Goal: Task Accomplishment & Management: Complete application form

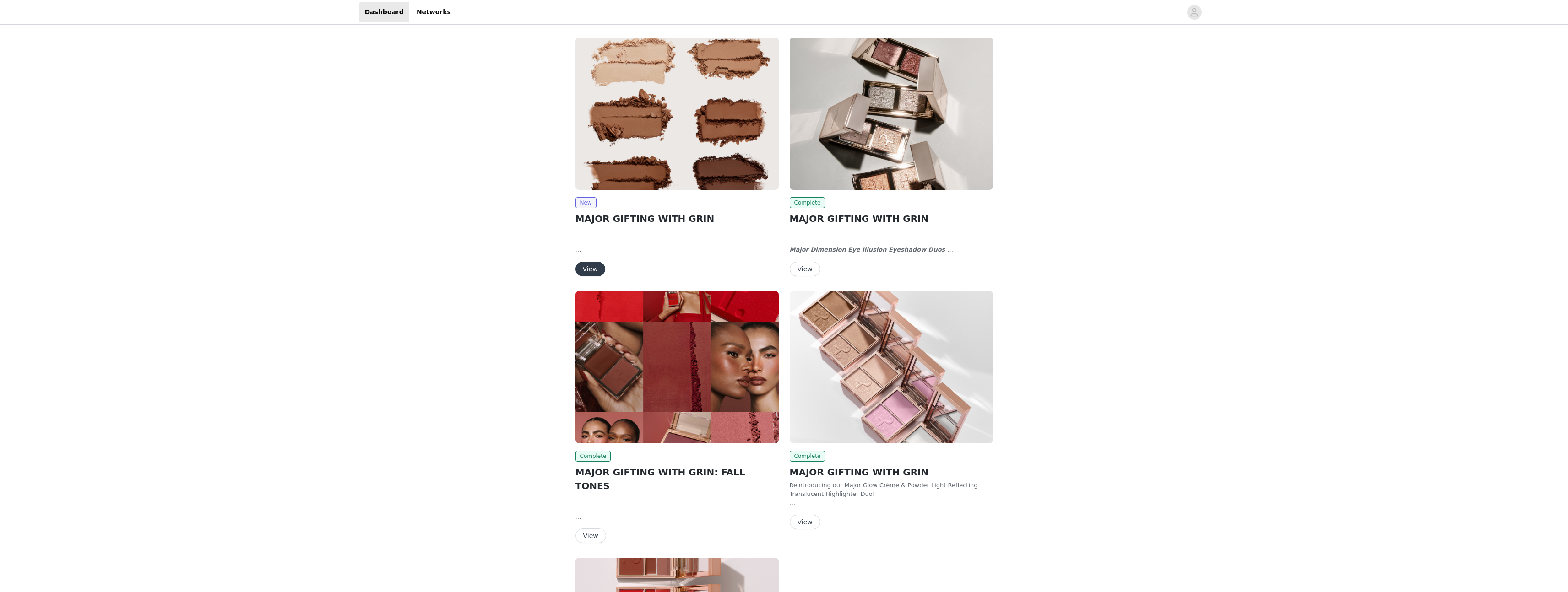
click at [661, 96] on img at bounding box center [677, 113] width 203 height 152
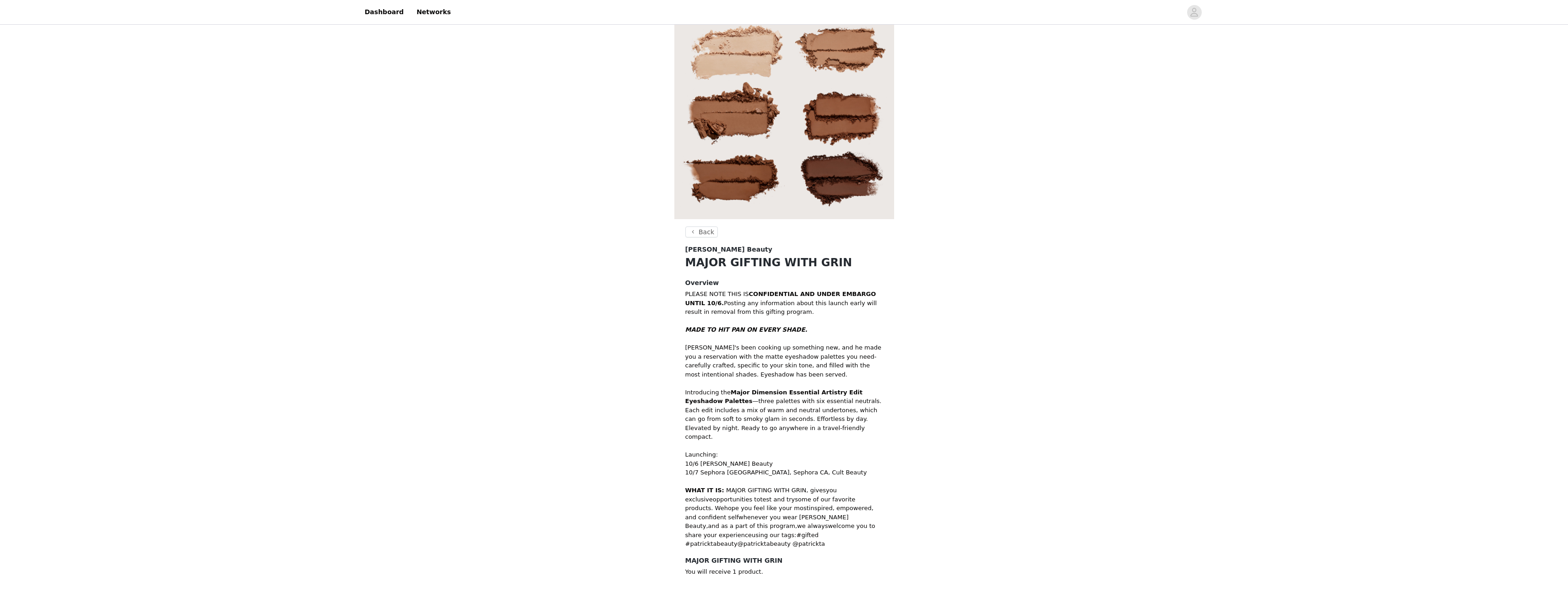
scroll to position [56, 0]
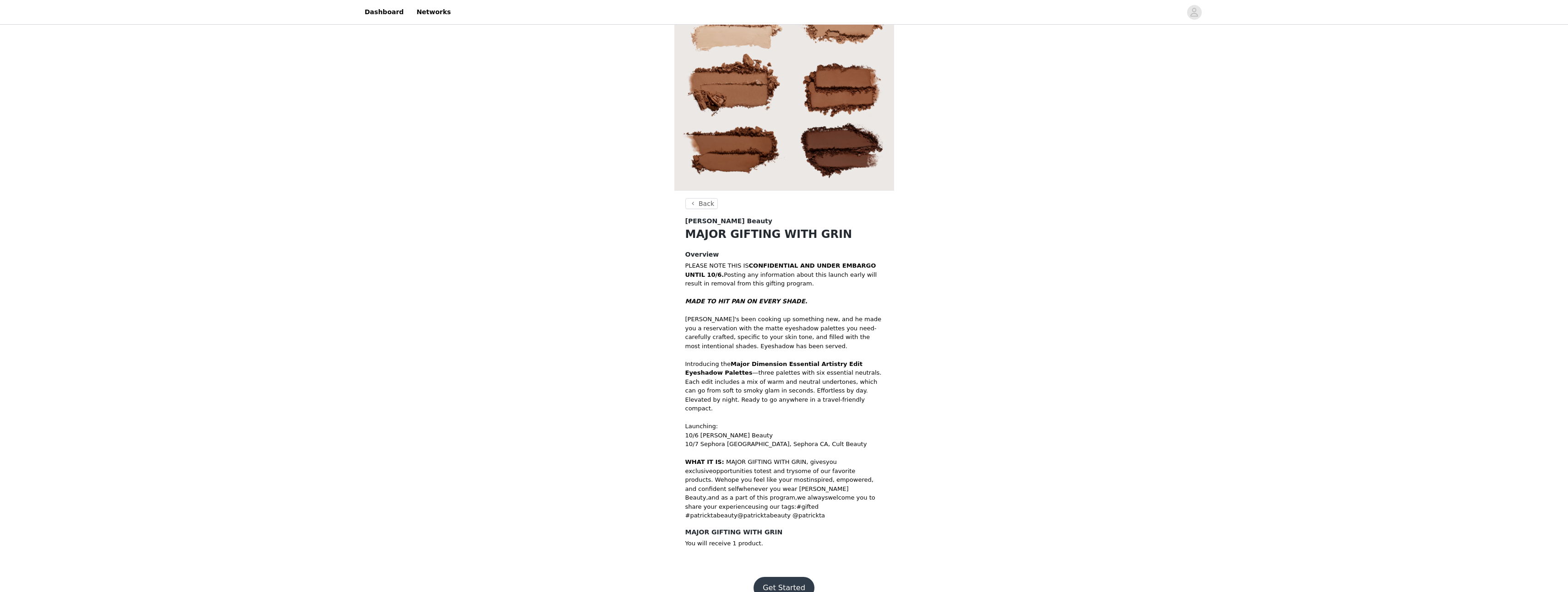
click at [801, 577] on button "Get Started" at bounding box center [784, 588] width 61 height 22
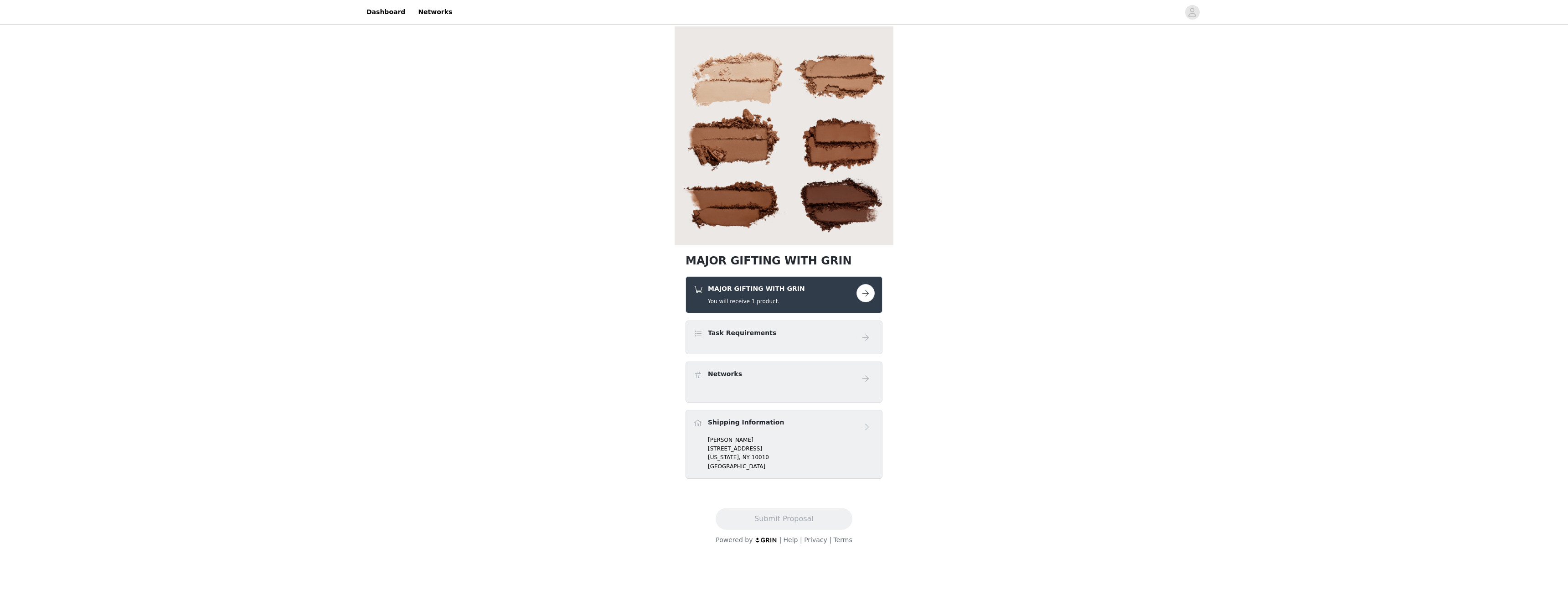
click at [805, 289] on div "MAJOR GIFTING WITH GRIN You will receive 1 product." at bounding box center [775, 295] width 163 height 21
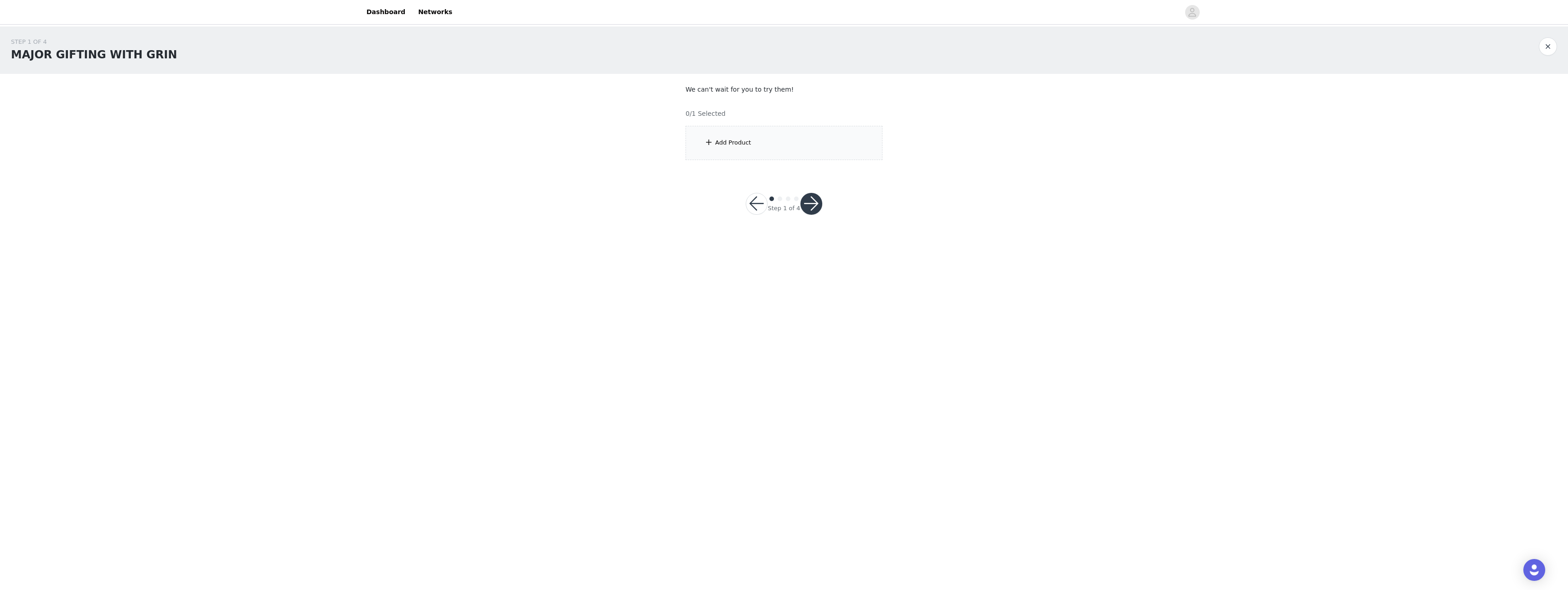
click at [742, 148] on div "Add Product" at bounding box center [783, 143] width 197 height 34
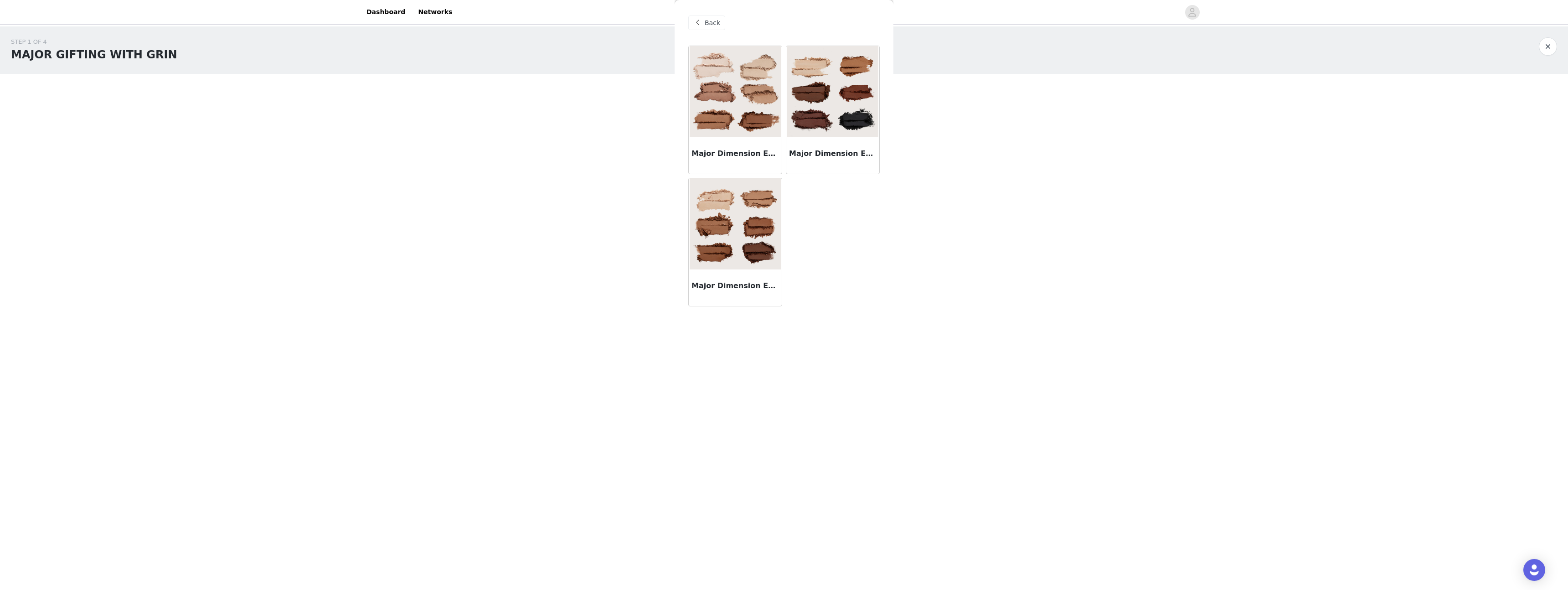
click at [746, 200] on img at bounding box center [735, 224] width 91 height 91
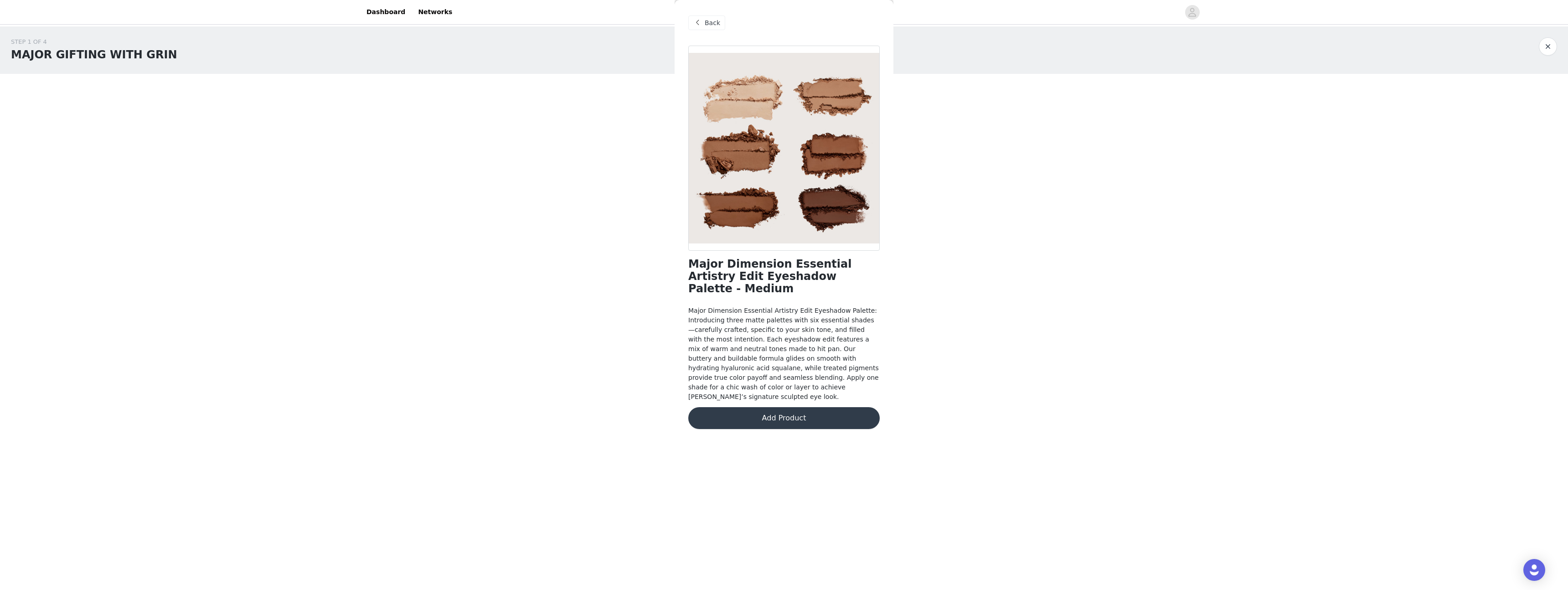
click at [799, 407] on button "Add Product" at bounding box center [784, 418] width 192 height 22
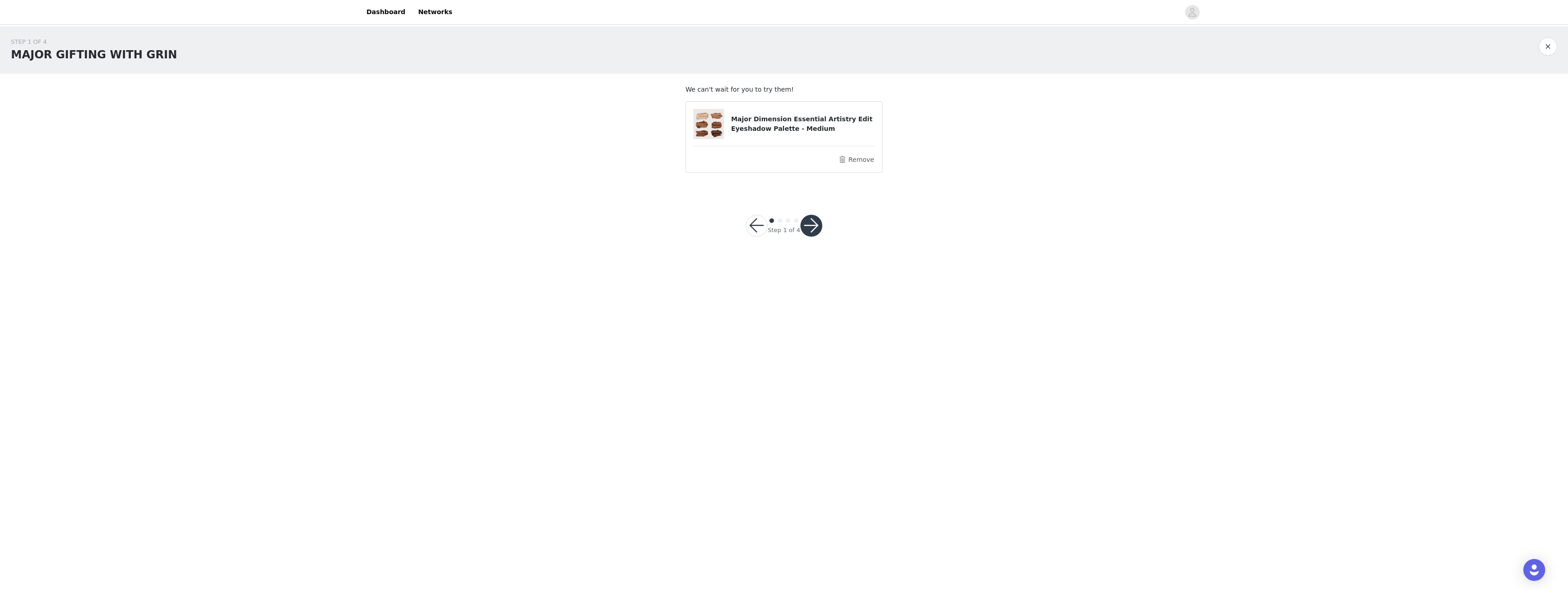
click at [810, 234] on button "button" at bounding box center [811, 226] width 22 height 22
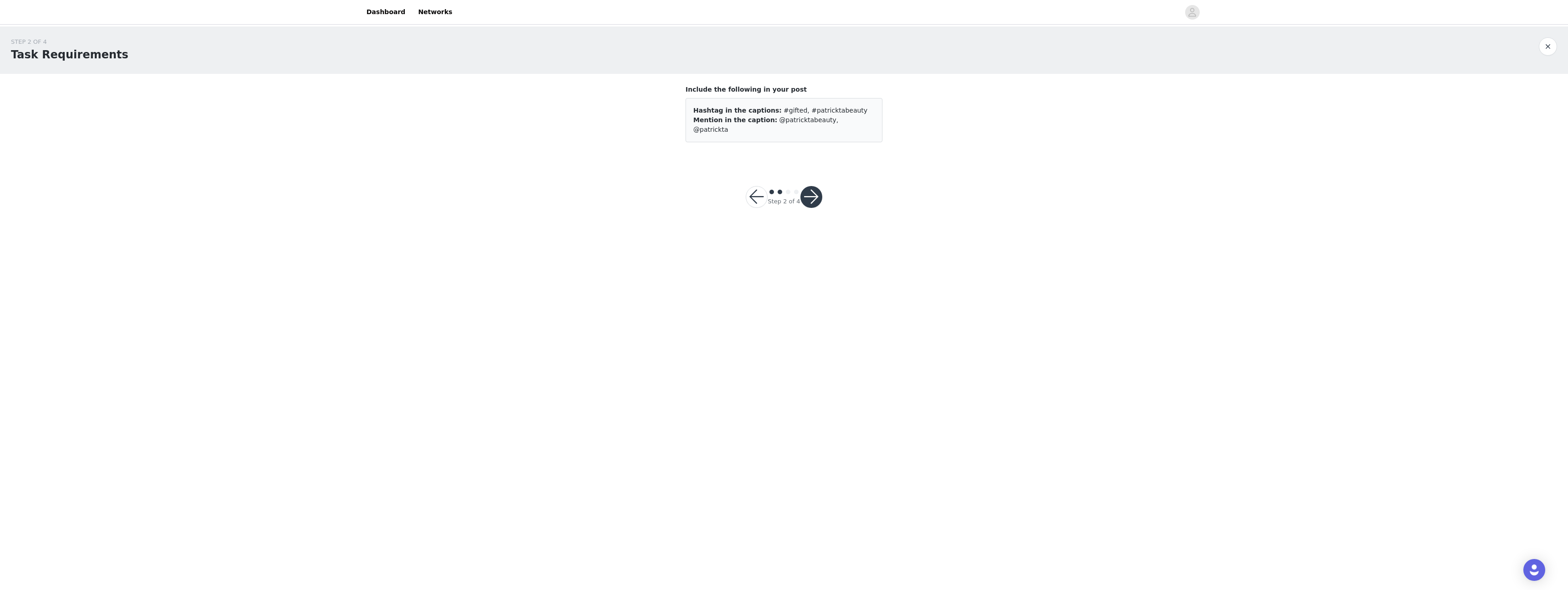
click at [822, 189] on button "button" at bounding box center [811, 197] width 22 height 22
click at [810, 313] on button "button" at bounding box center [811, 306] width 22 height 22
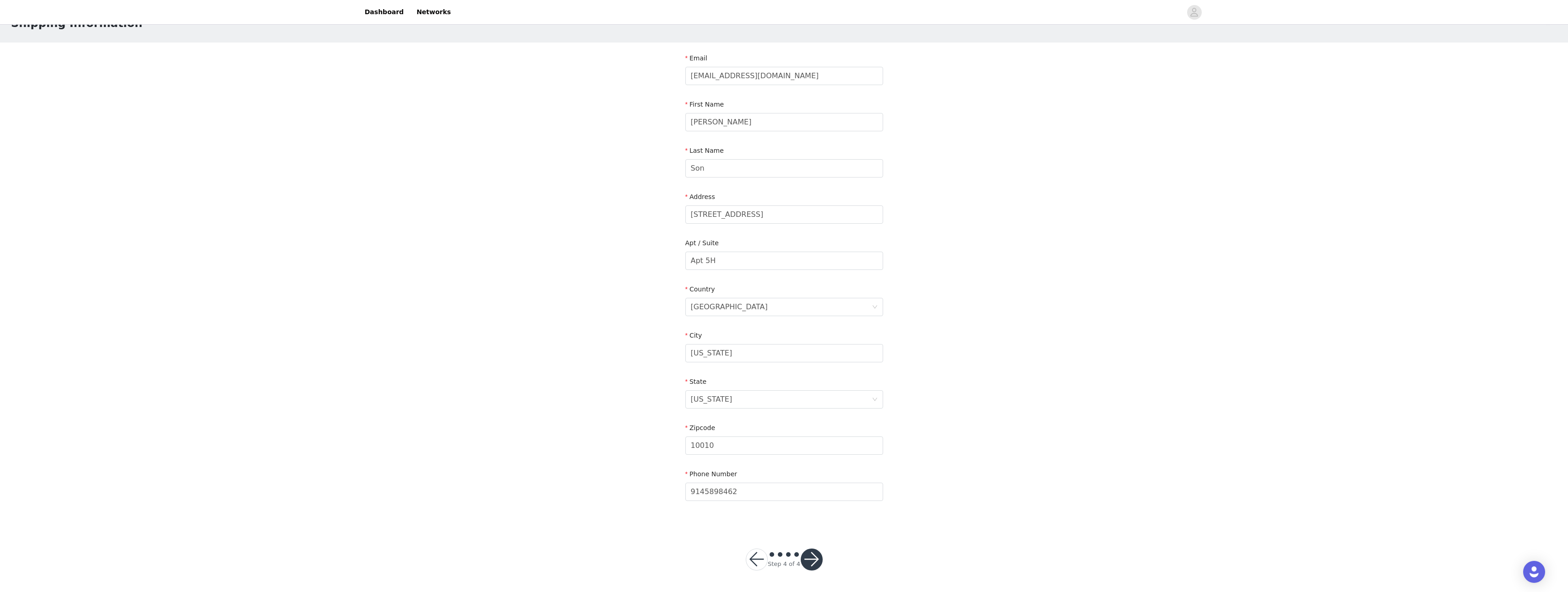
scroll to position [32, 0]
click at [815, 559] on button "button" at bounding box center [812, 559] width 22 height 22
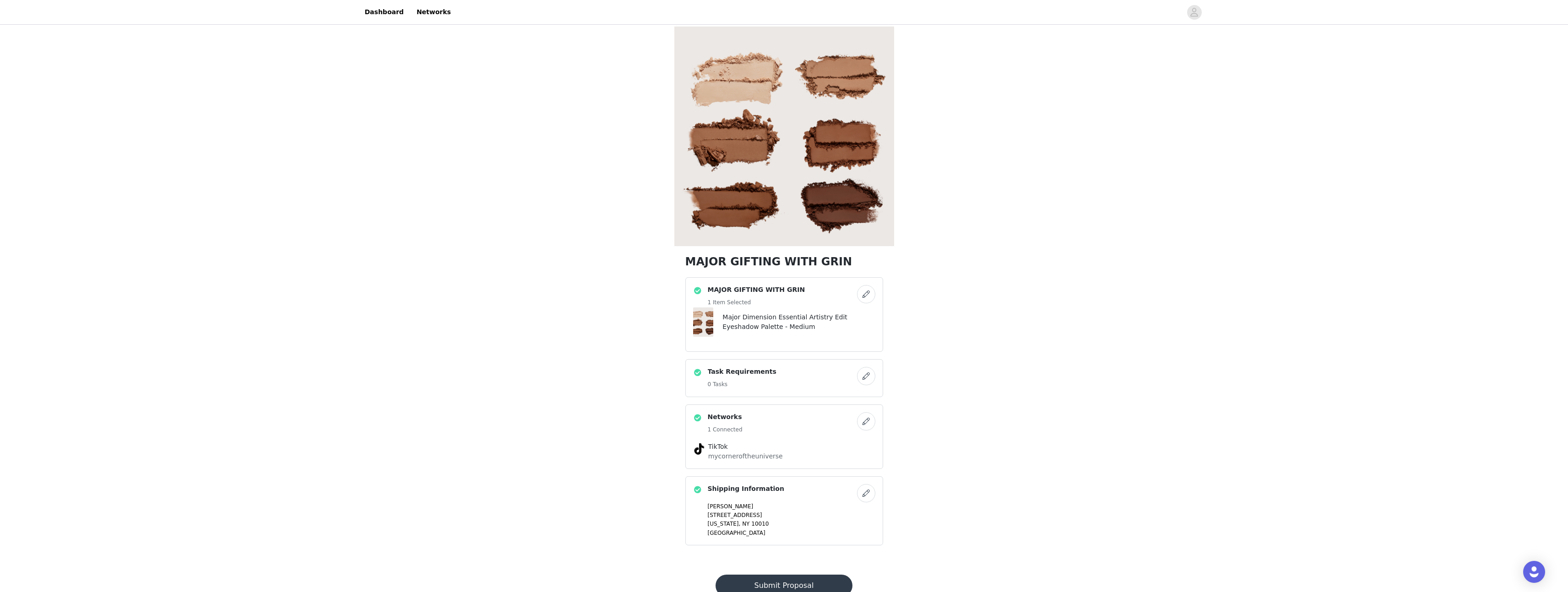
scroll to position [31, 0]
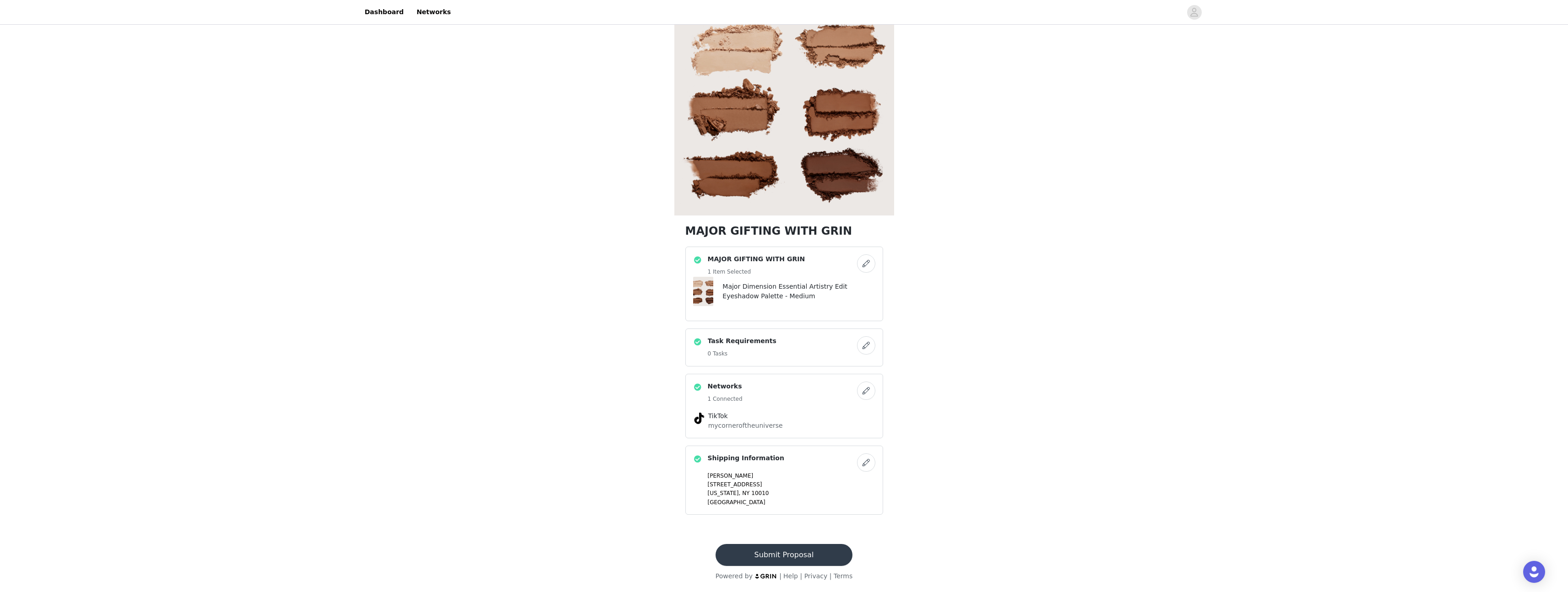
click at [810, 551] on button "Submit Proposal" at bounding box center [784, 555] width 137 height 22
